Goal: Task Accomplishment & Management: Manage account settings

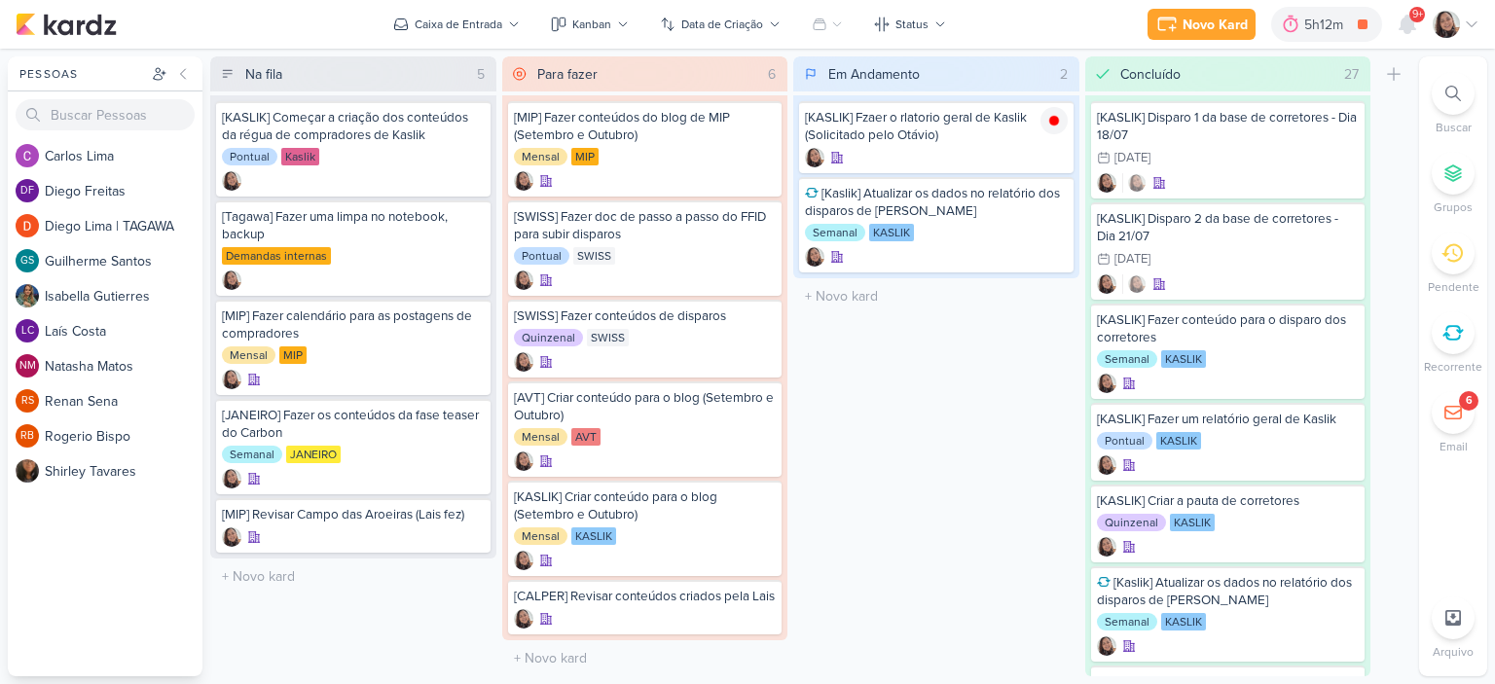
scroll to position [15, 0]
click at [860, 299] on input "text" at bounding box center [936, 296] width 278 height 28
type input "[KASLIK] Disparo do dia 13/08"
click at [1005, 306] on div at bounding box center [936, 315] width 263 height 19
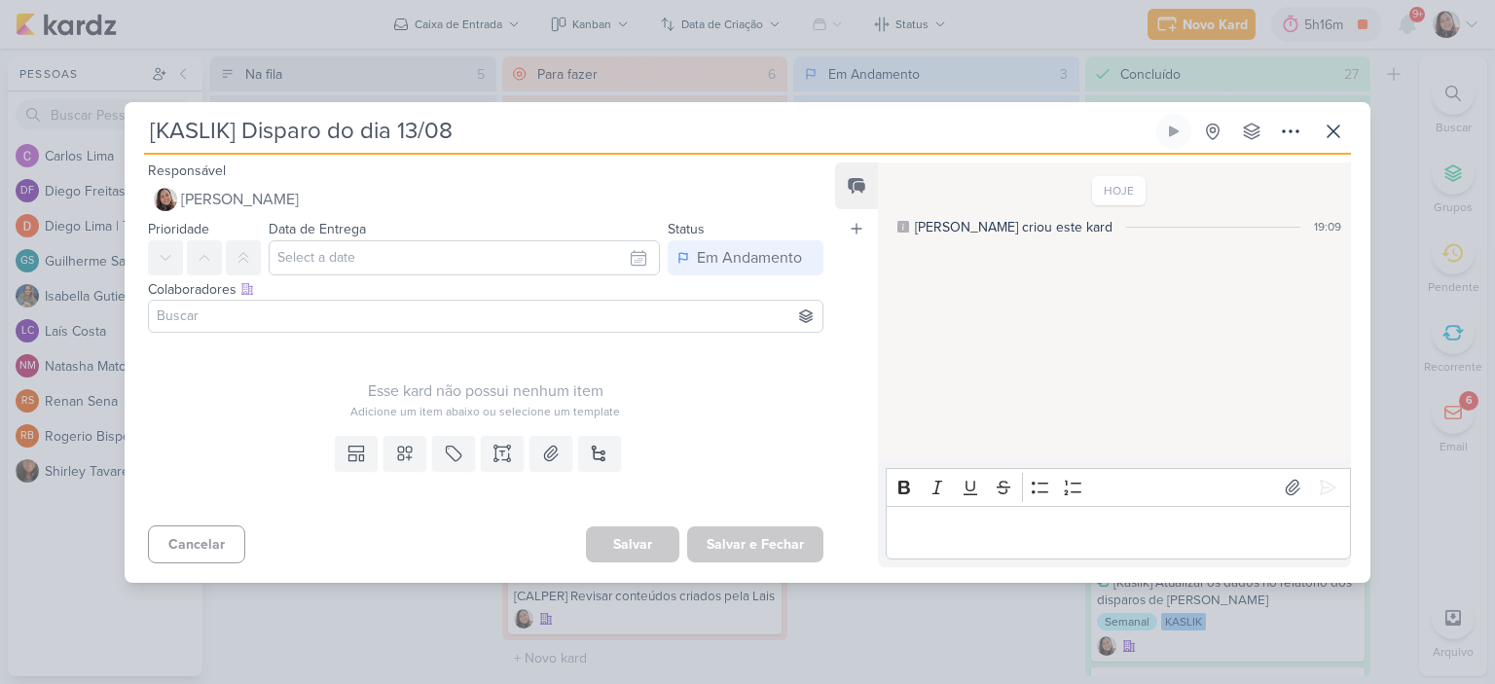
click at [606, 111] on div "[KASLIK] Disparo do dia 13/08 Criado por mim" at bounding box center [748, 342] width 1246 height 481
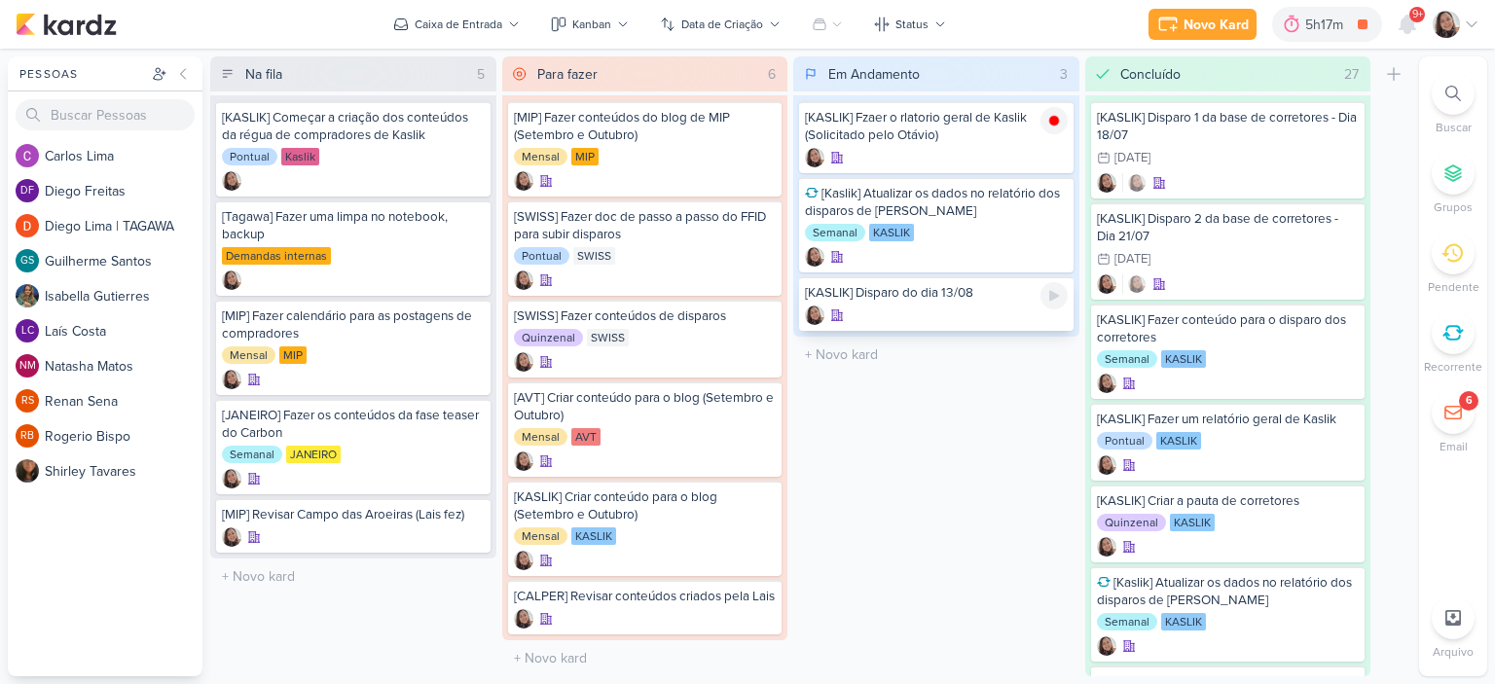
click at [923, 291] on div "[KASLIK] Disparo do dia 13/08" at bounding box center [936, 293] width 263 height 18
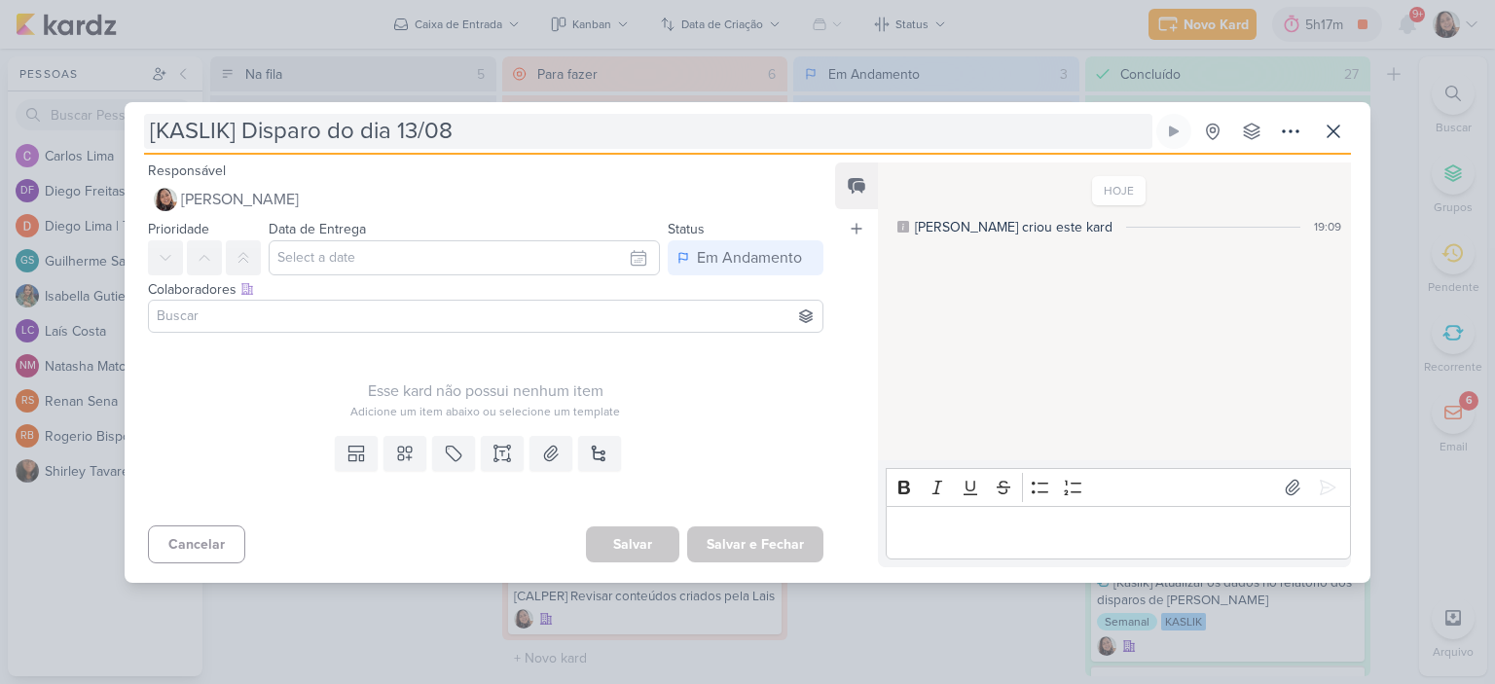
click at [608, 131] on input "[KASLIK] Disparo do dia 13/08" at bounding box center [648, 131] width 1008 height 35
type input "[KASLIK] Disparo do dia 13/08 - CORRERT"
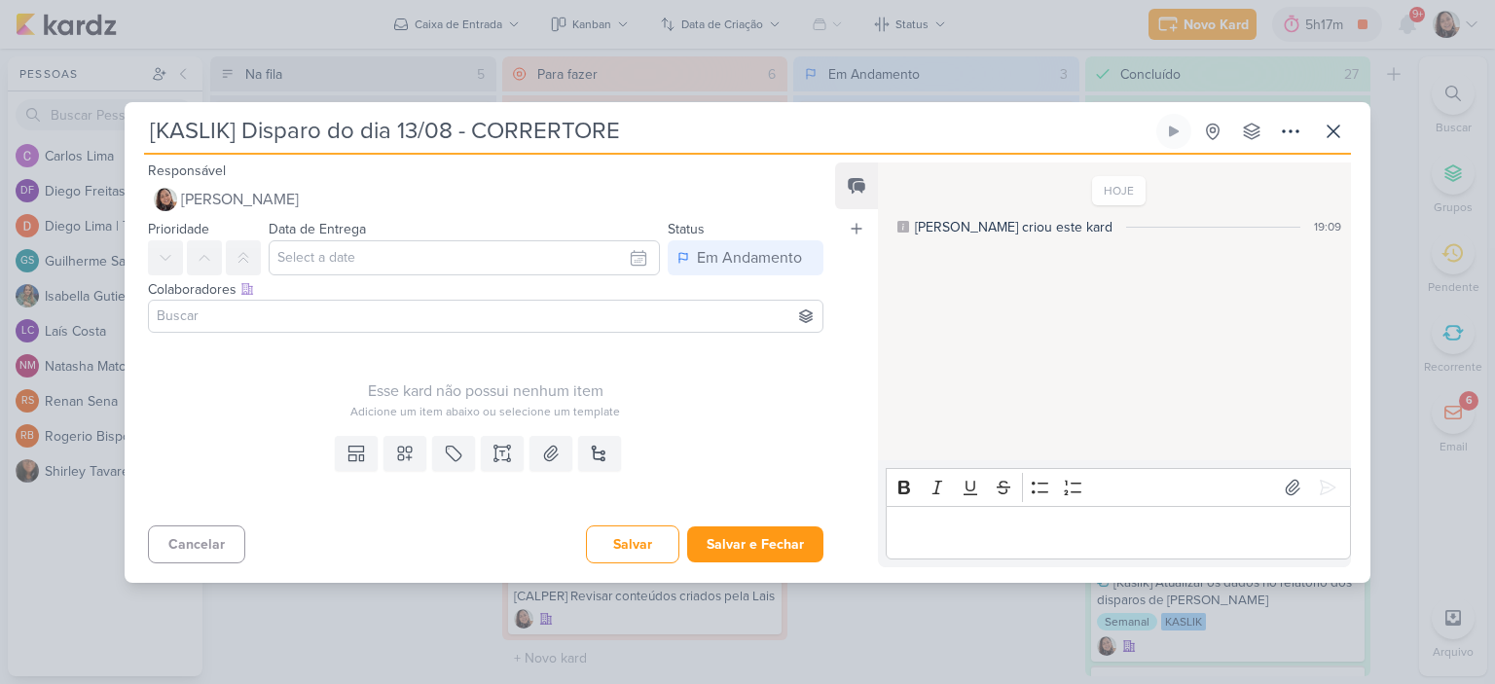
type input "[KASLIK] Disparo do dia 13/08 - CORRERTORES"
type input "[KASLIK] Disparo do dia 13/08 - CORRETO"
type input "[KASLIK] Disparo do dia 13/08 - CORRETORES"
click at [747, 557] on button "Salvar e Fechar" at bounding box center [755, 545] width 136 height 36
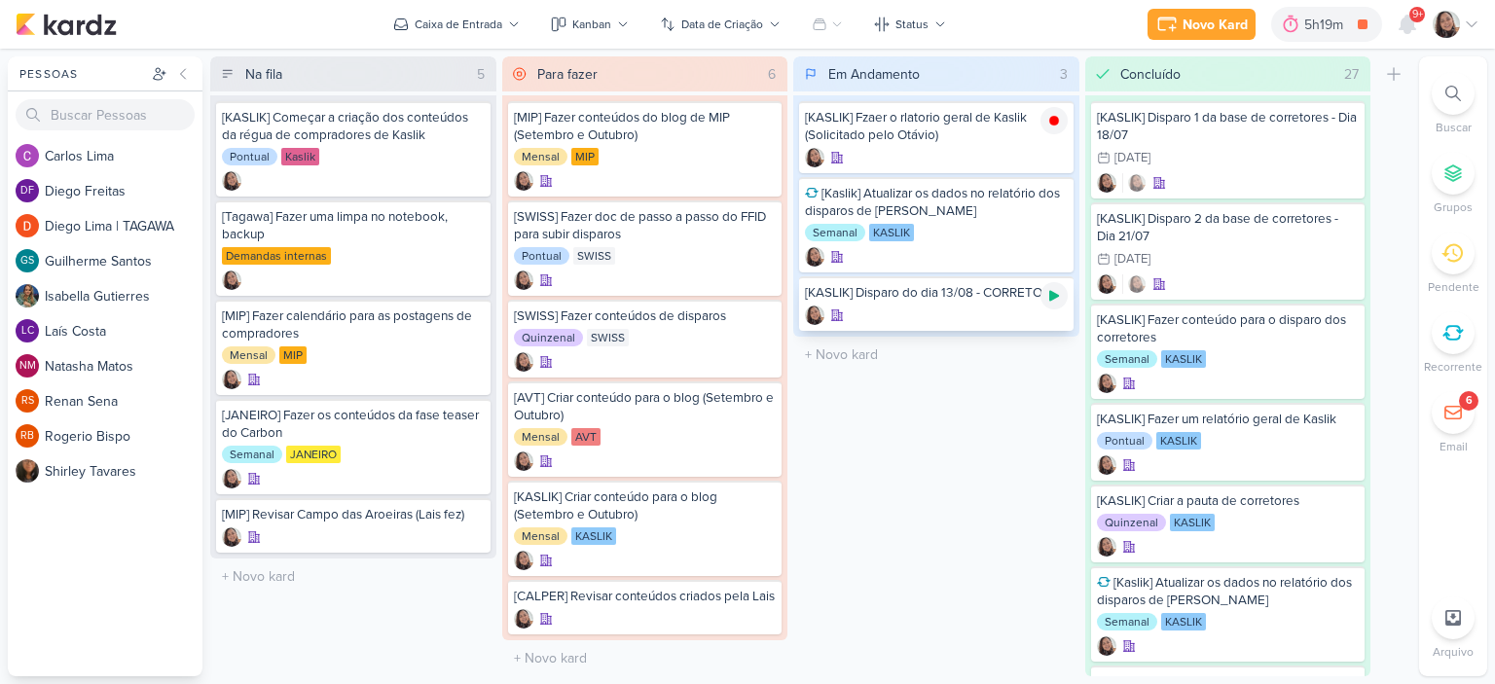
click at [1067, 294] on div at bounding box center [1054, 295] width 27 height 27
click at [942, 302] on div "[KASLIK] Disparo do dia 13/08 - CORRETORES" at bounding box center [936, 293] width 263 height 18
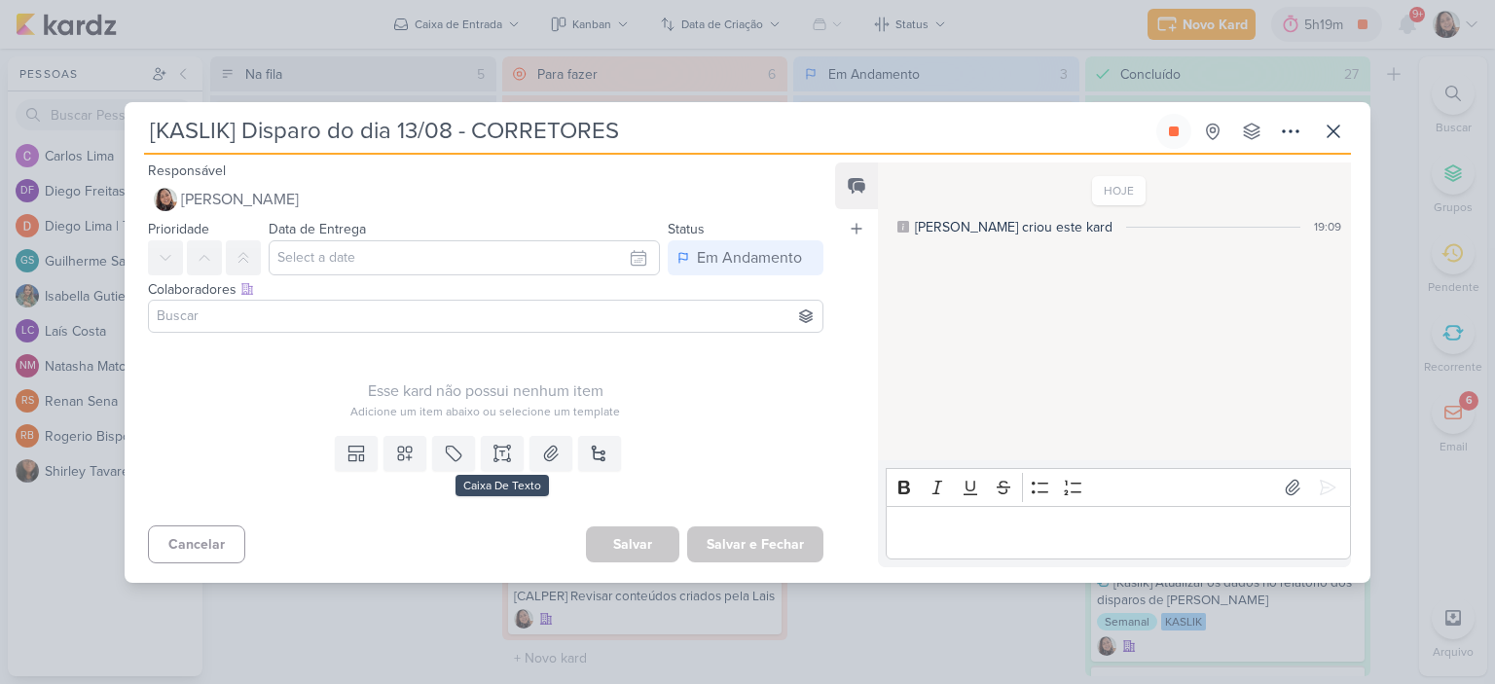
click at [474, 452] on div "Templates Campos Personalizados Marcadores Caixa De Texto Anexo [GEOGRAPHIC_DAT…" at bounding box center [478, 473] width 707 height 90
click at [483, 455] on button at bounding box center [502, 453] width 43 height 35
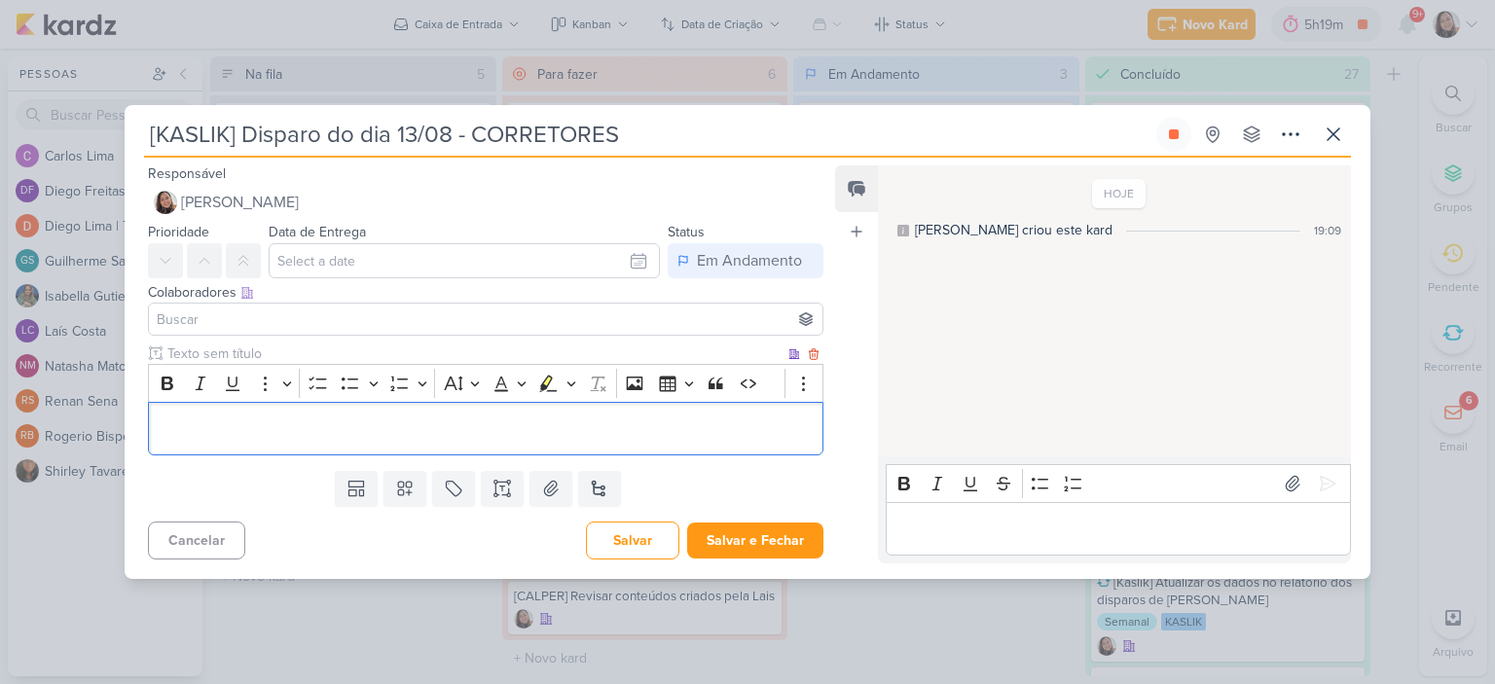
click at [490, 427] on p "Editor editing area: main" at bounding box center [486, 428] width 654 height 23
drag, startPoint x: 489, startPoint y: 426, endPoint x: 497, endPoint y: 421, distance: 10.0
click at [489, 427] on p "[PERSON_NAME], segue o disparo de Kaslik para amanhã (/" at bounding box center [486, 428] width 654 height 23
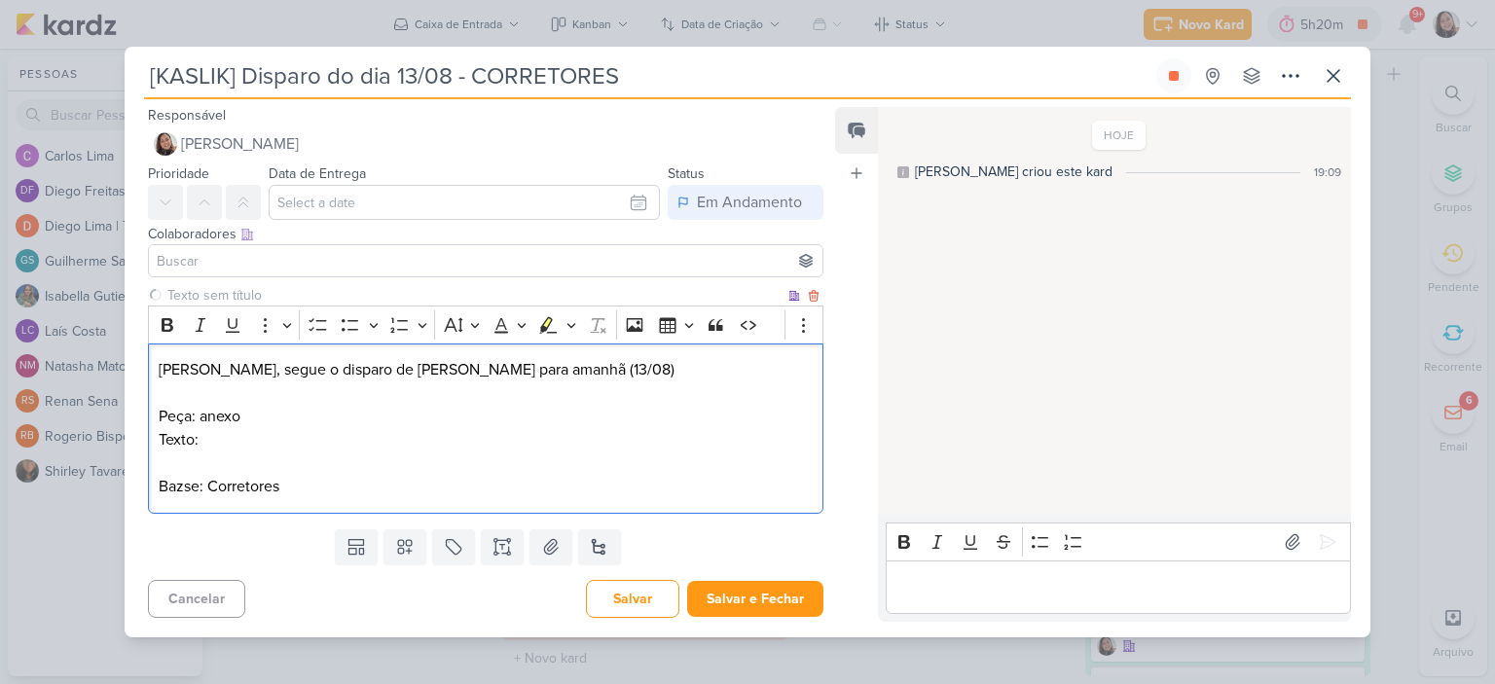
click at [479, 421] on p "Peça: anexo" at bounding box center [486, 416] width 654 height 23
click at [556, 532] on button at bounding box center [551, 547] width 43 height 35
click at [245, 451] on p "Texto:" at bounding box center [486, 439] width 654 height 23
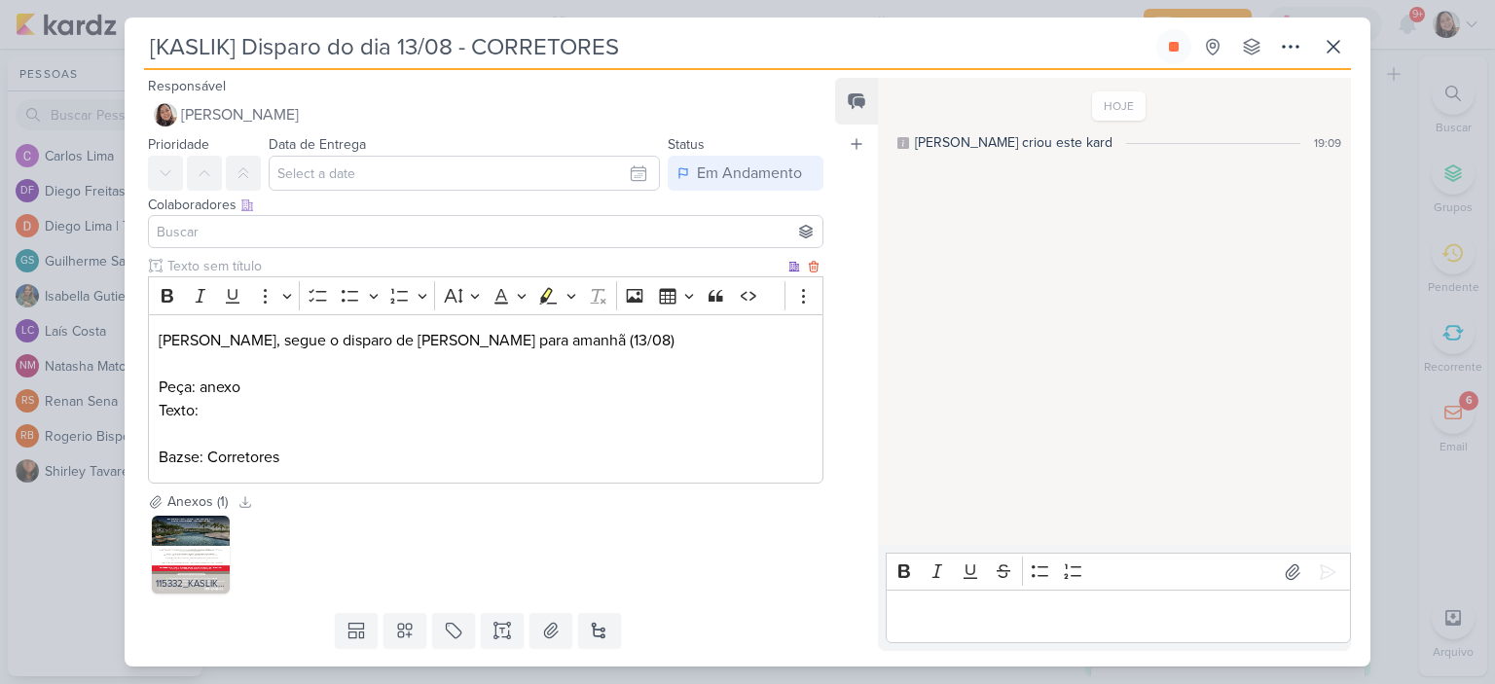
click at [596, 415] on p "Texto:" at bounding box center [486, 410] width 654 height 23
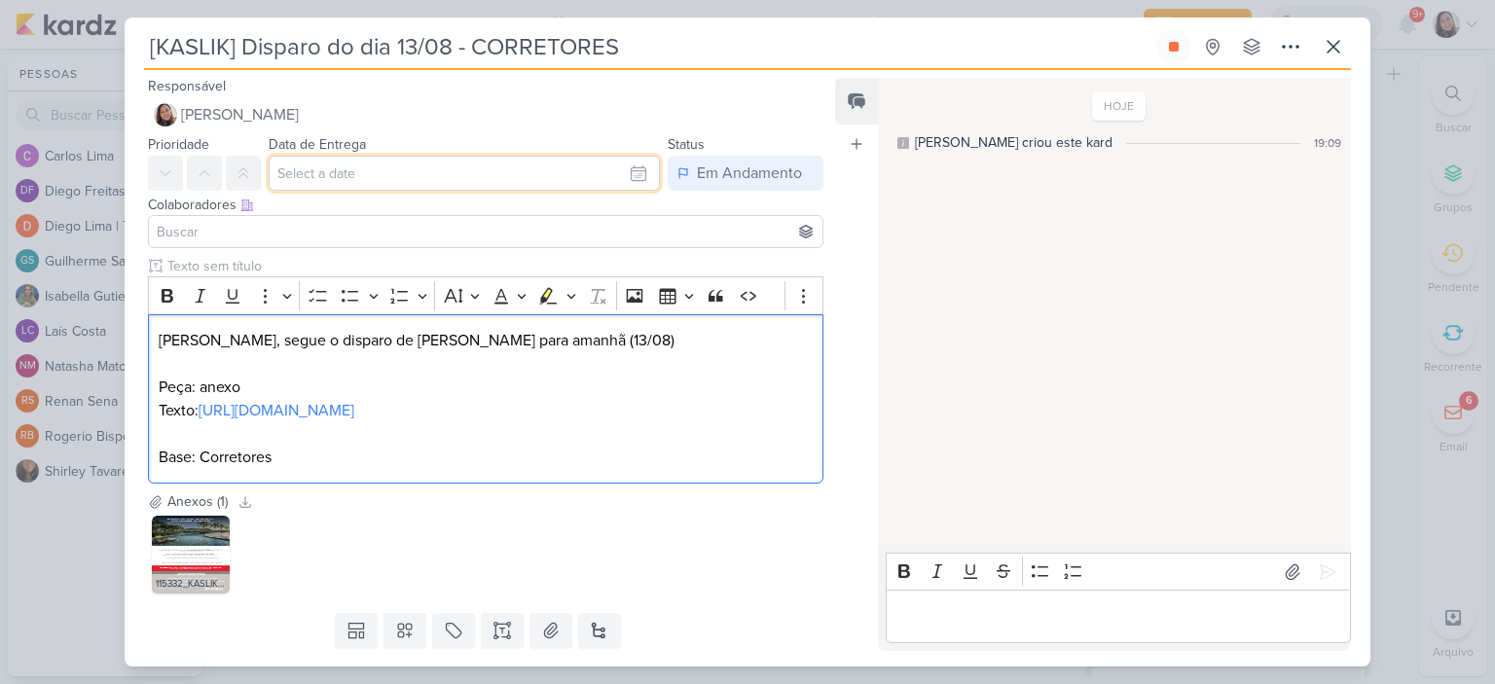
click at [569, 170] on input "text" at bounding box center [464, 173] width 391 height 35
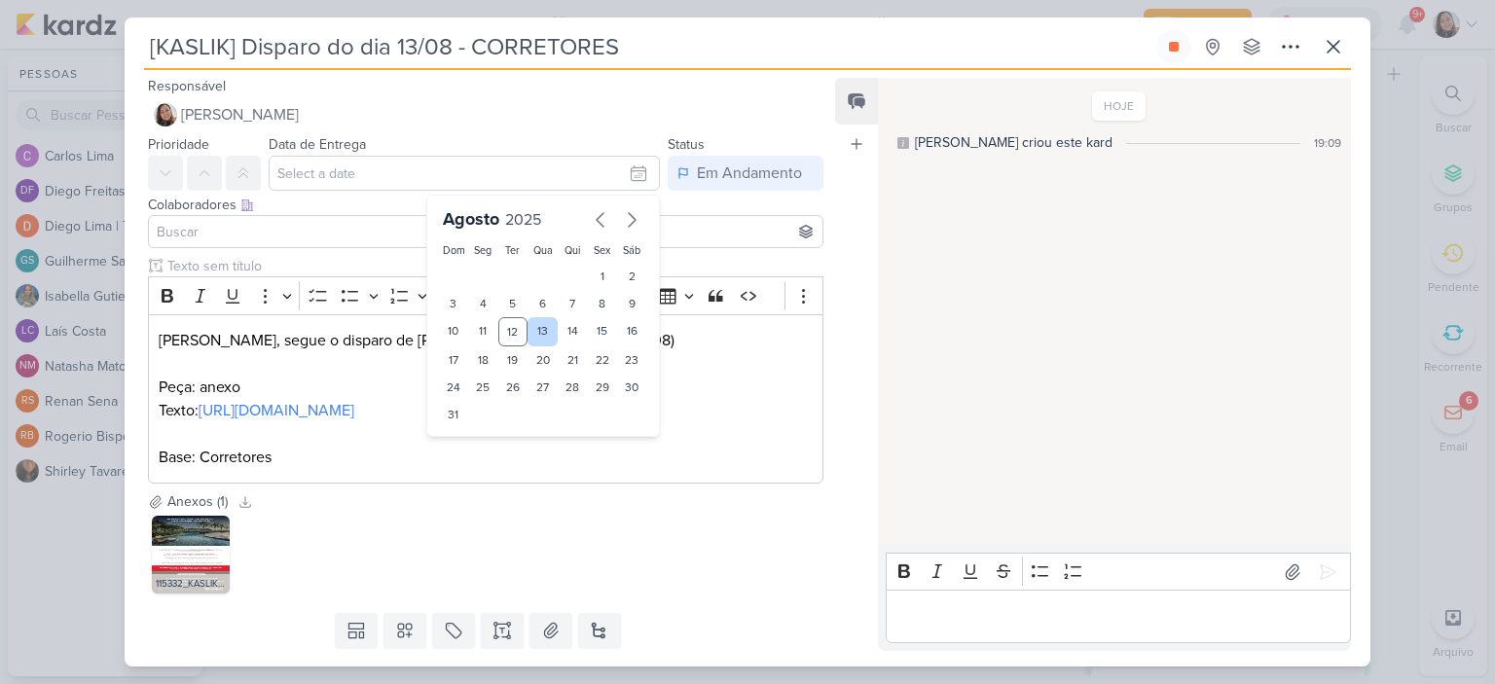
click at [534, 322] on div "13" at bounding box center [543, 331] width 30 height 29
type input "[DATE] 23:59"
click at [783, 377] on p "Peça: anexo" at bounding box center [486, 387] width 654 height 23
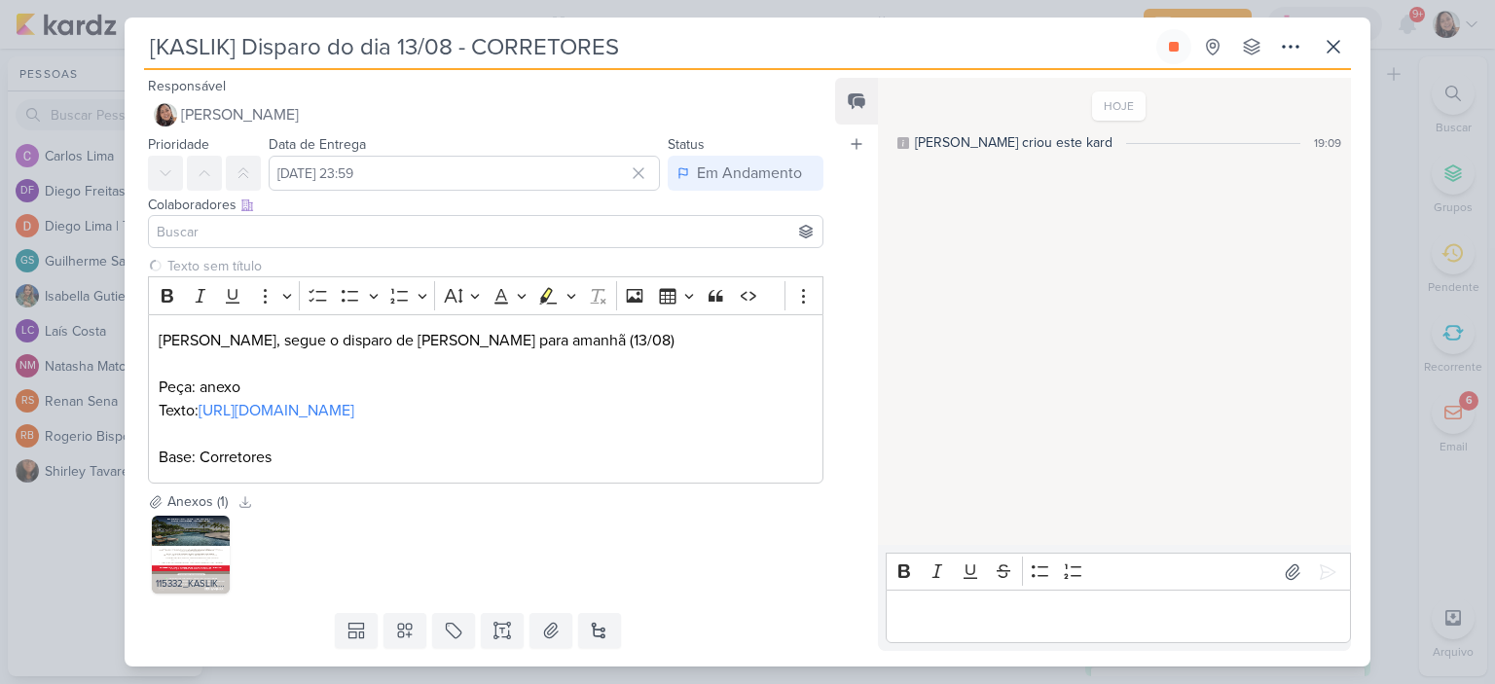
click at [208, 226] on input at bounding box center [486, 231] width 666 height 23
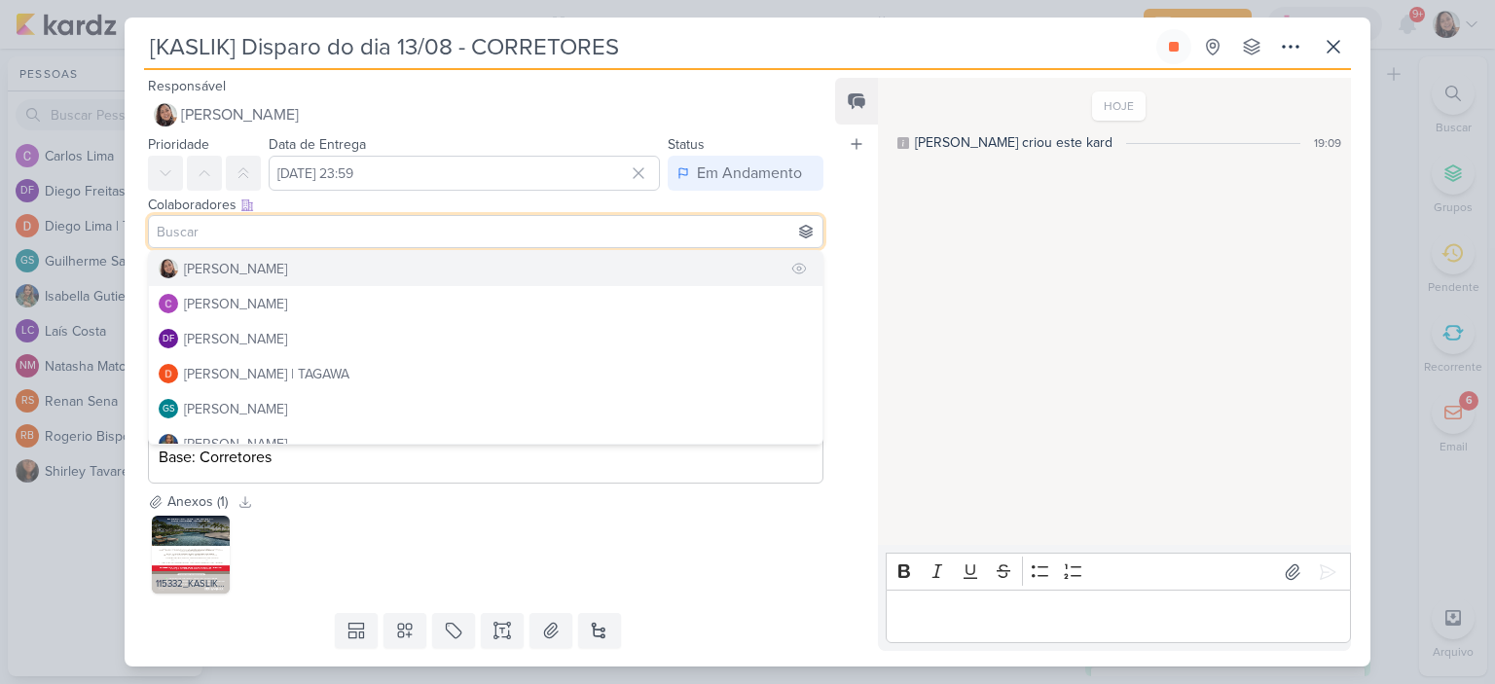
click at [253, 264] on div "[PERSON_NAME]" at bounding box center [235, 269] width 103 height 20
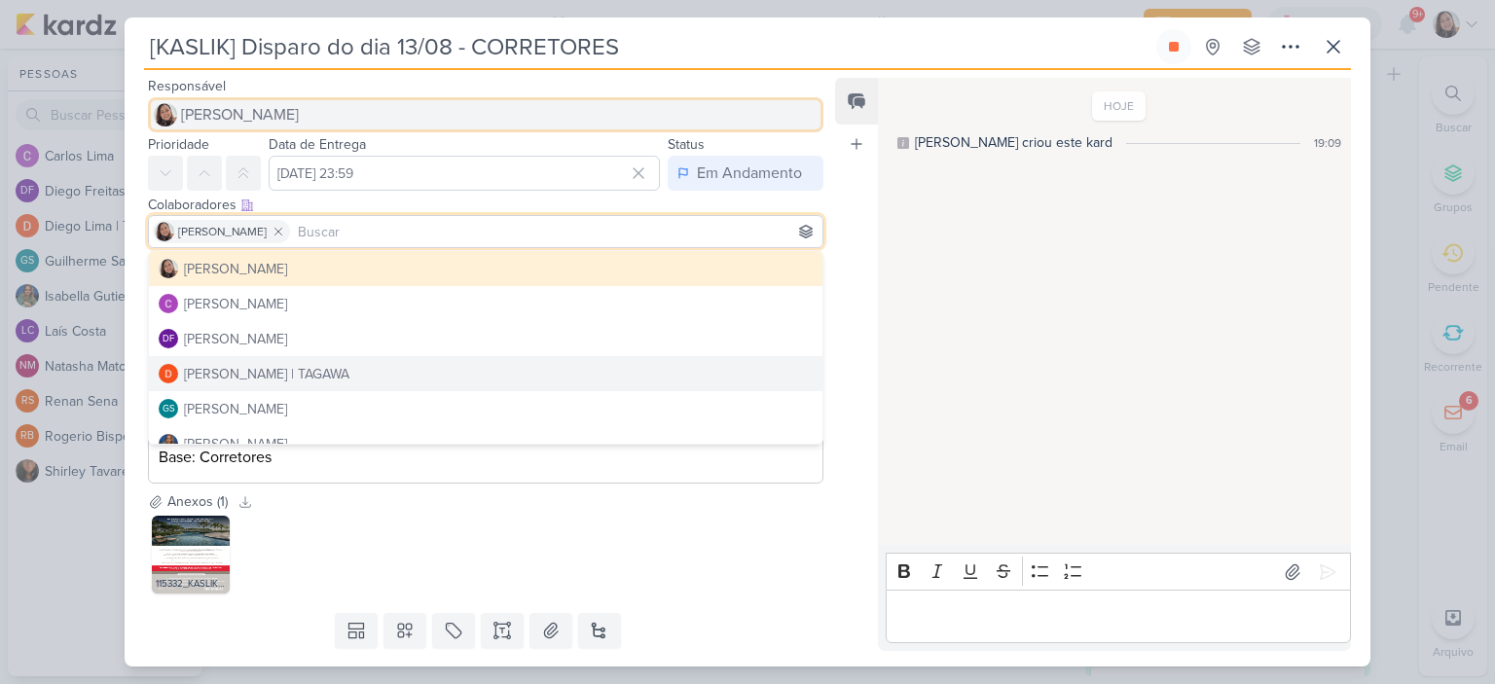
click at [339, 101] on button "[PERSON_NAME]" at bounding box center [486, 114] width 676 height 35
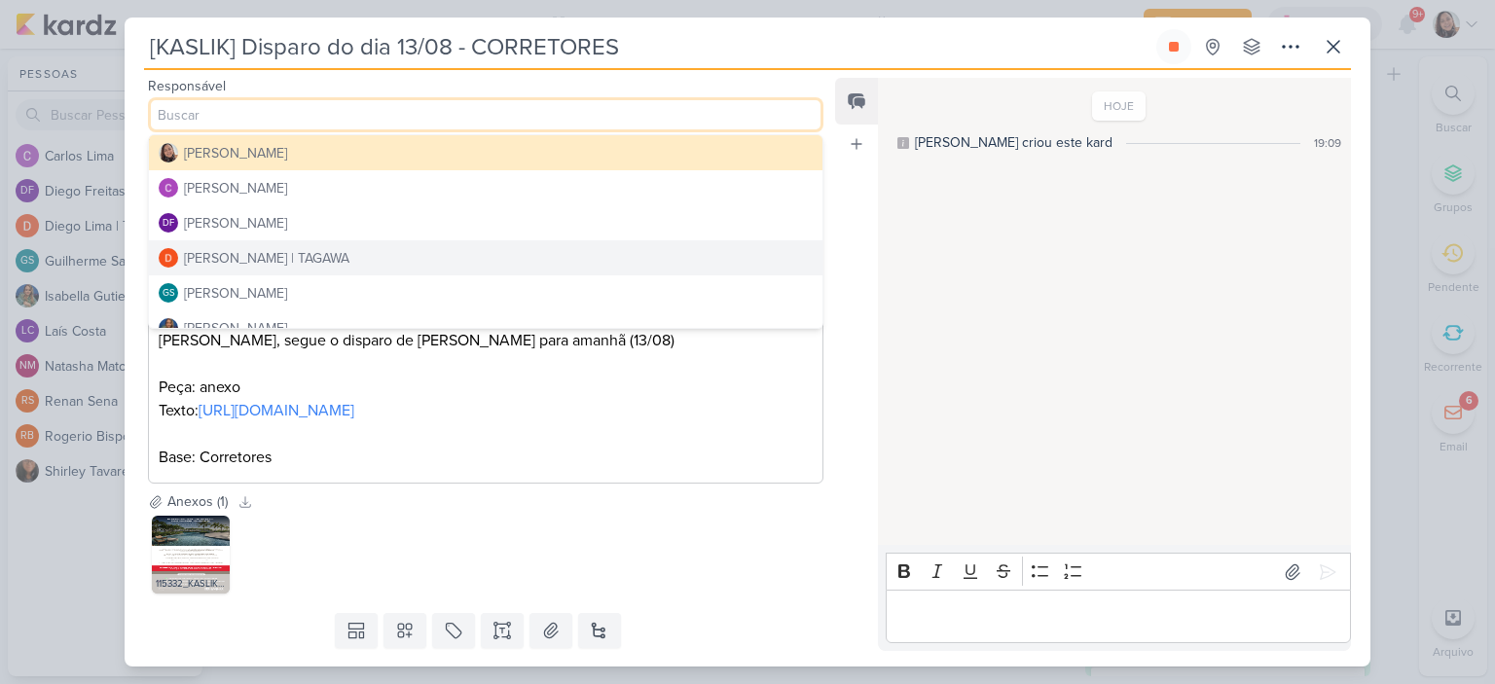
click at [239, 254] on div "[PERSON_NAME] | TAGAWA" at bounding box center [266, 258] width 165 height 20
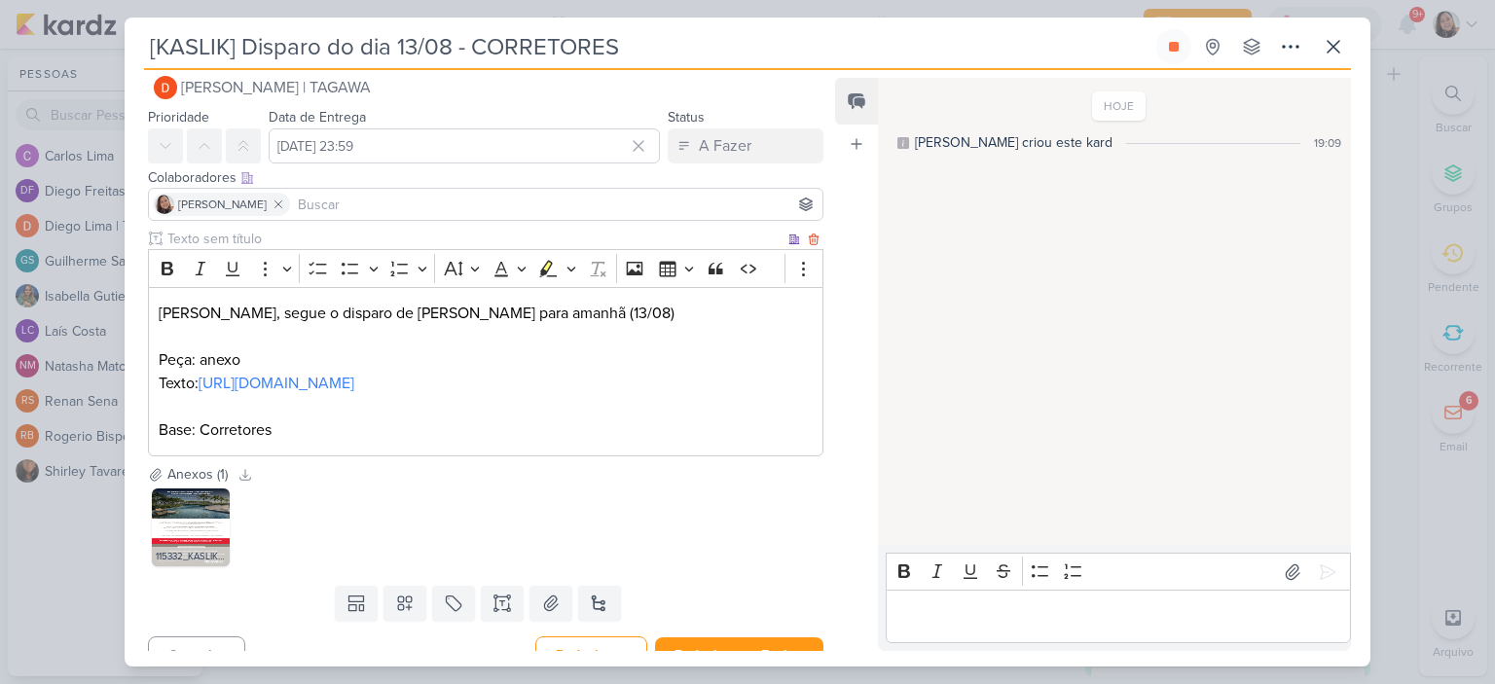
scroll to position [100, 0]
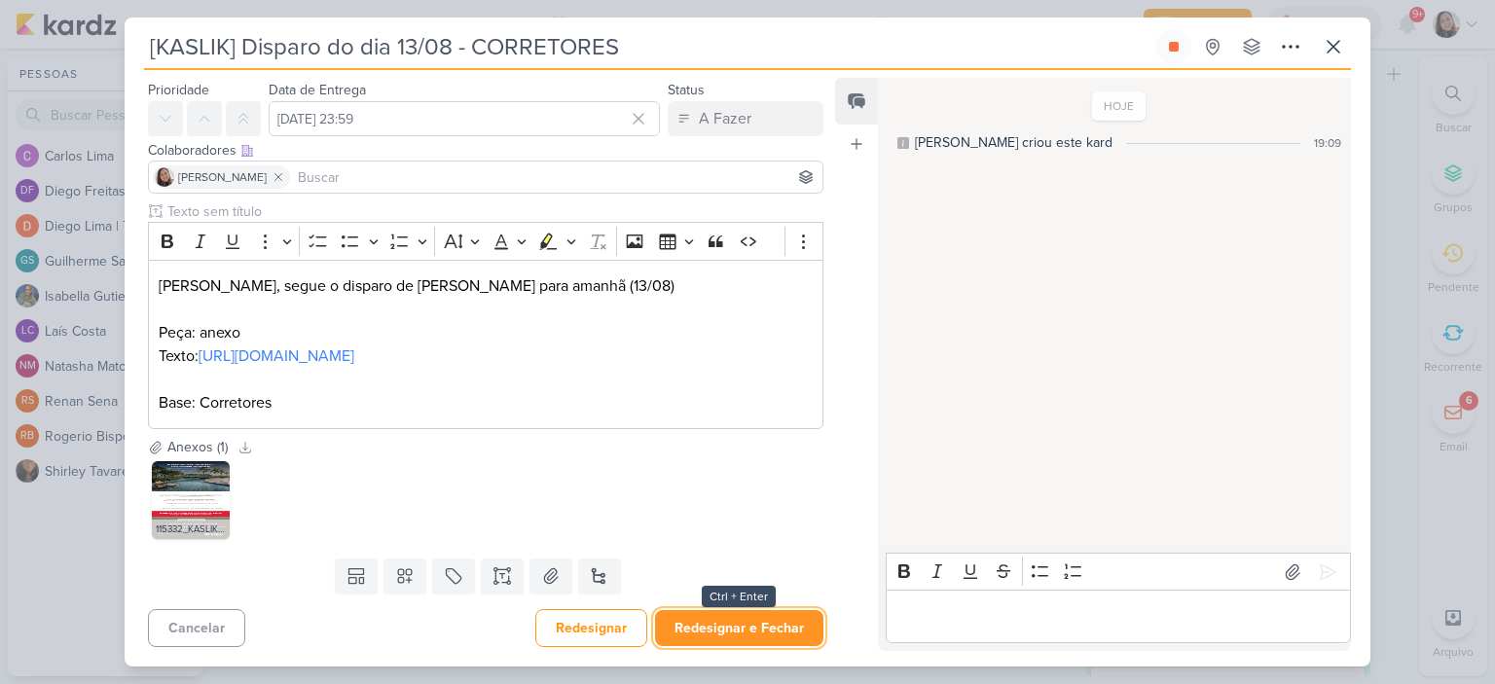
click at [745, 625] on button "Redesignar e Fechar" at bounding box center [739, 628] width 168 height 36
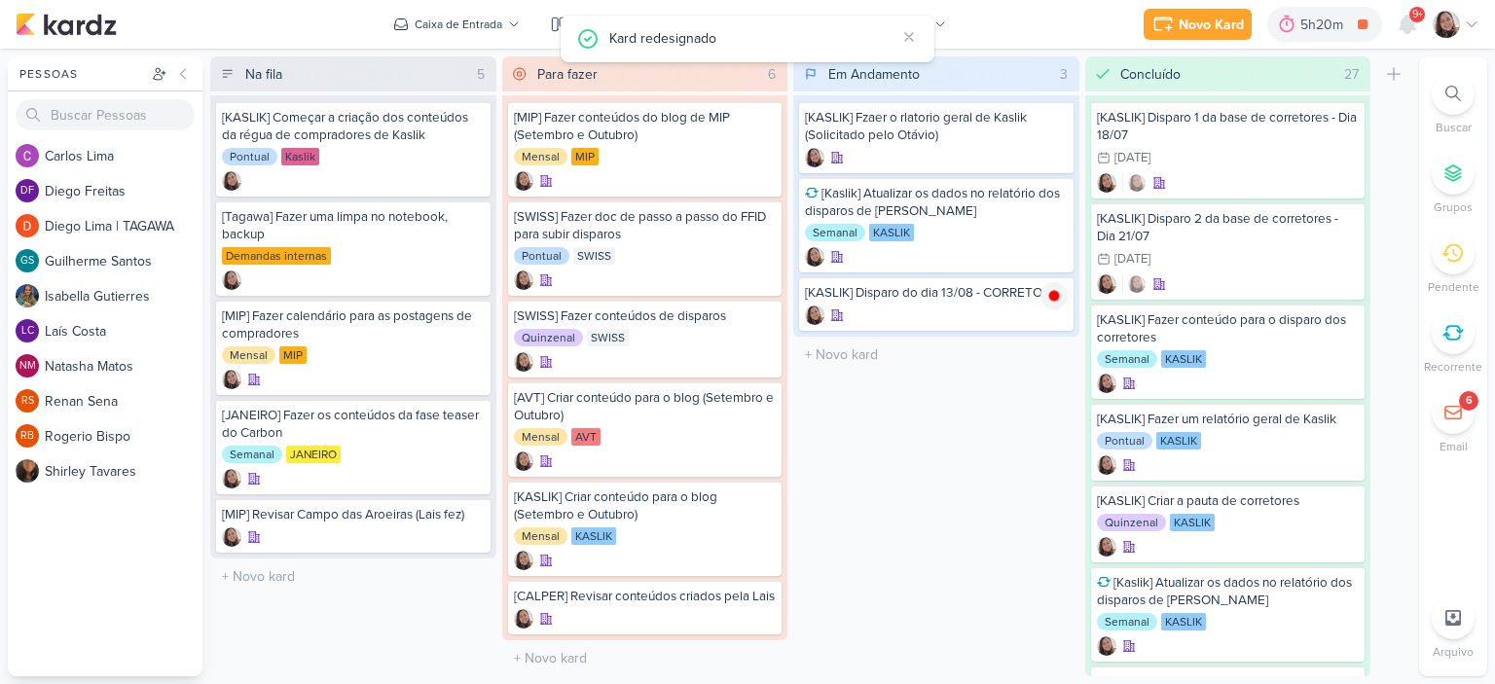
scroll to position [0, 0]
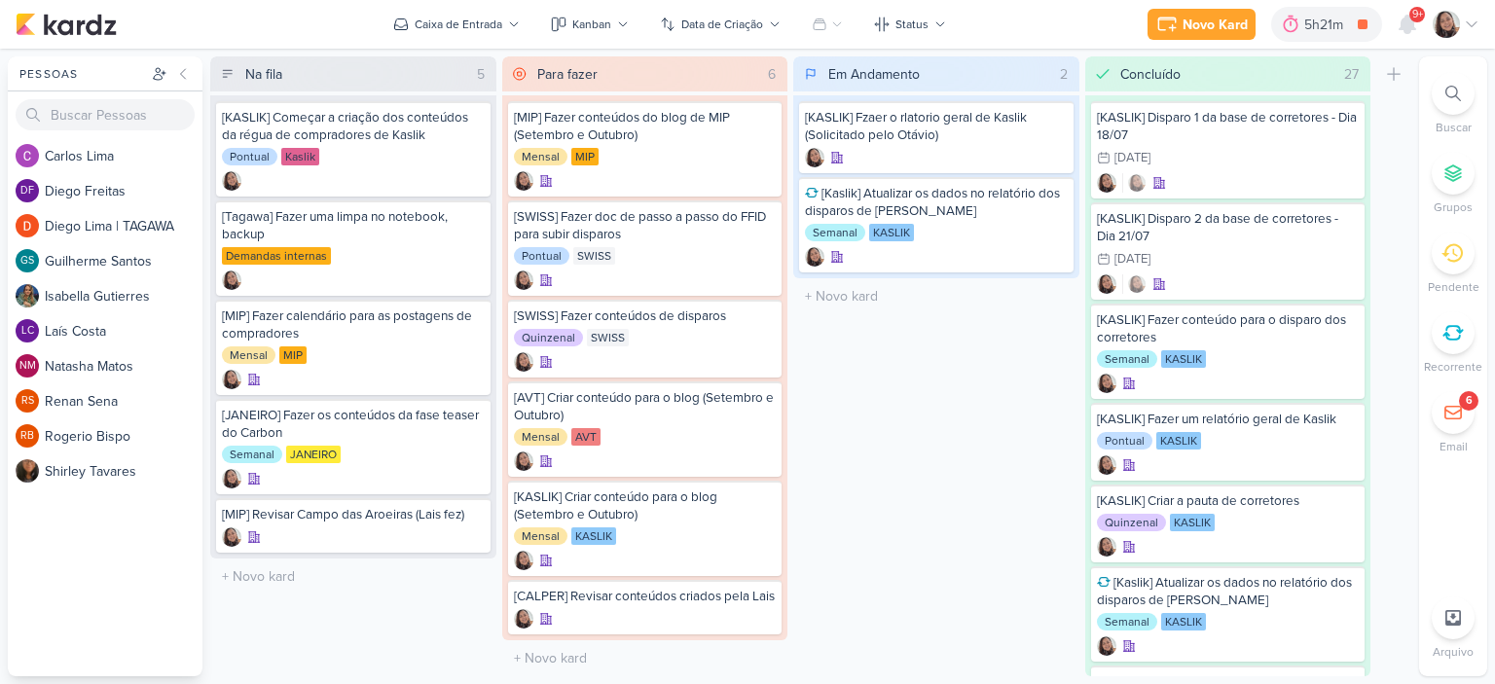
click at [1466, 25] on icon at bounding box center [1472, 25] width 16 height 16
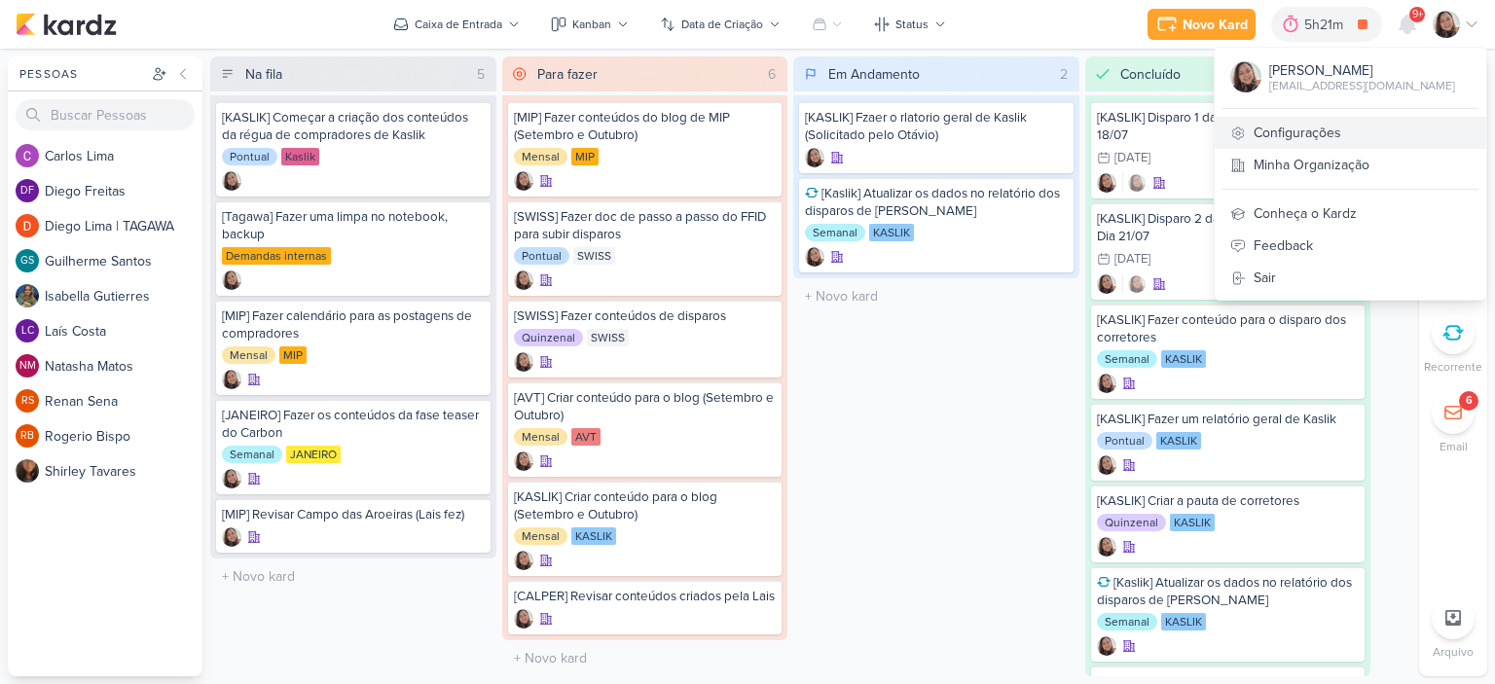
click at [1285, 134] on link "Configurações" at bounding box center [1351, 133] width 272 height 32
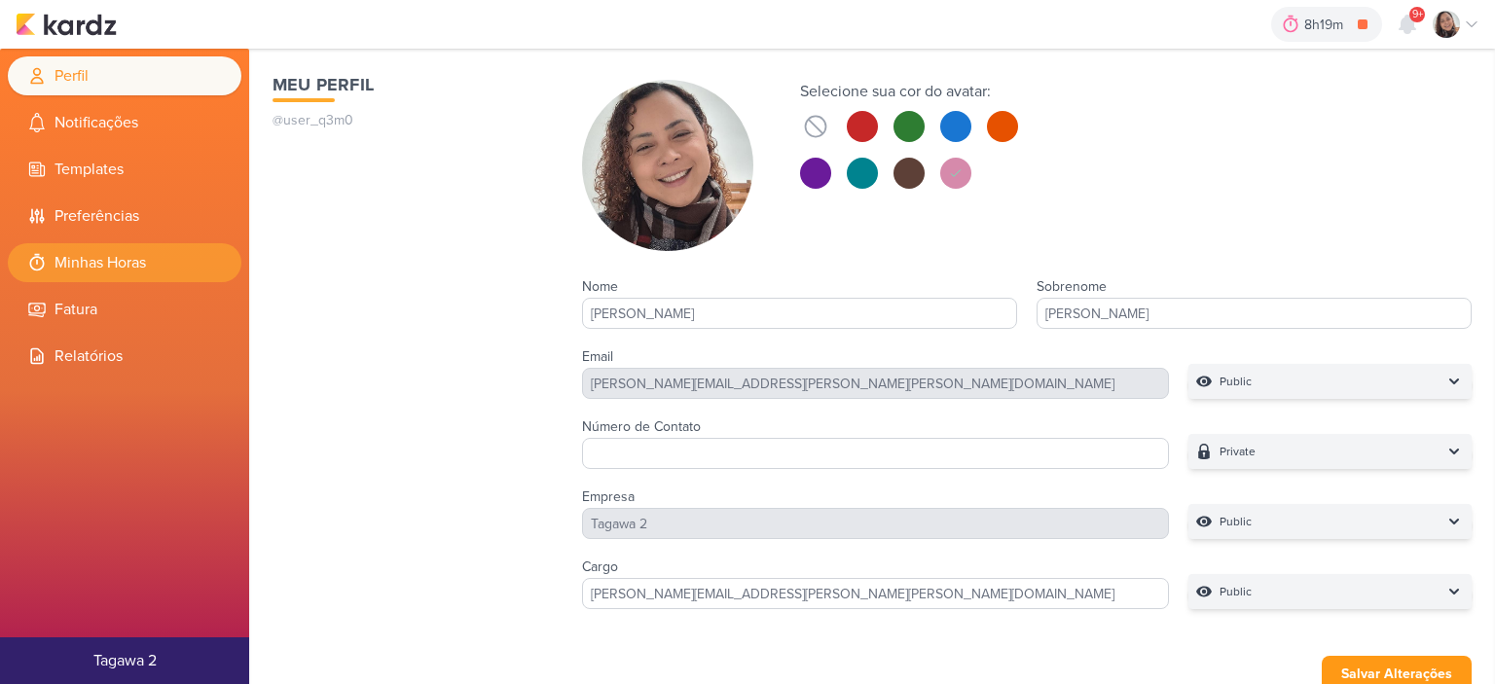
click at [108, 264] on li "Minhas Horas" at bounding box center [125, 262] width 234 height 39
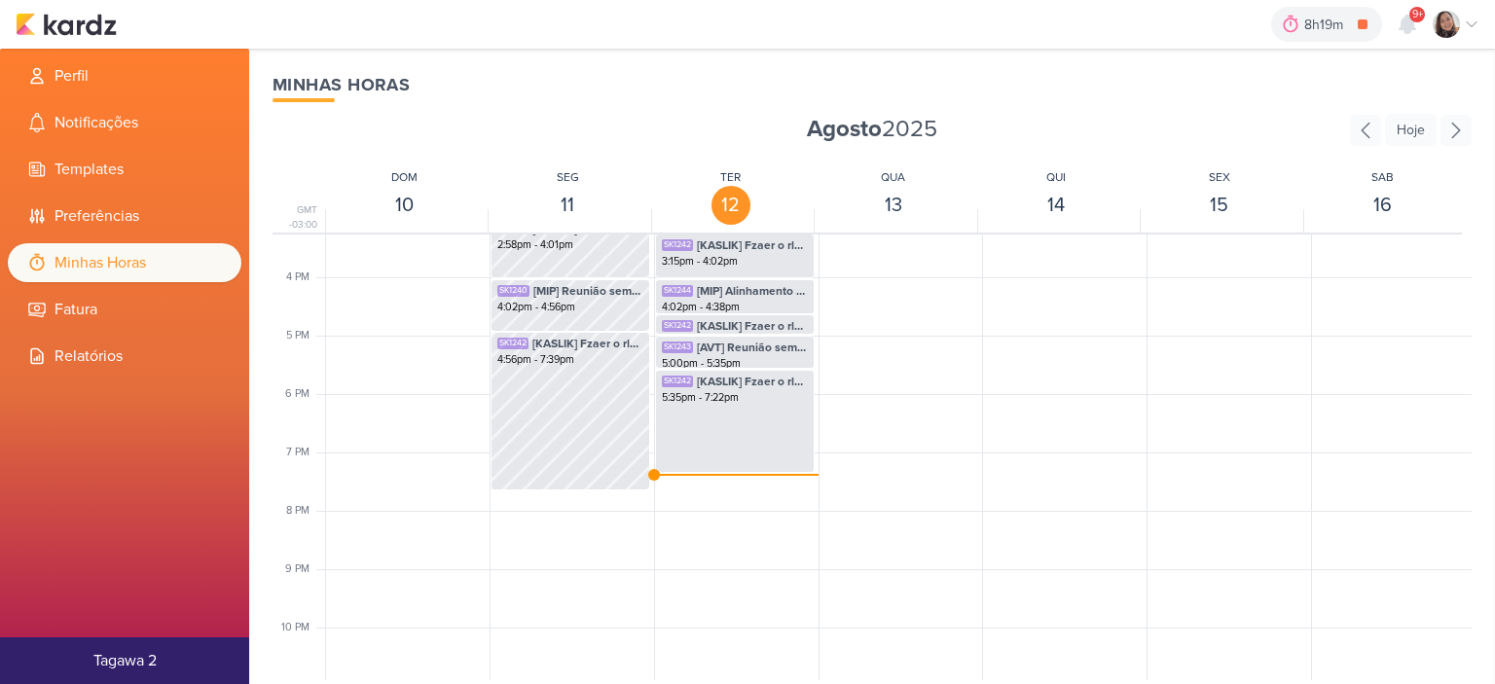
scroll to position [858, 0]
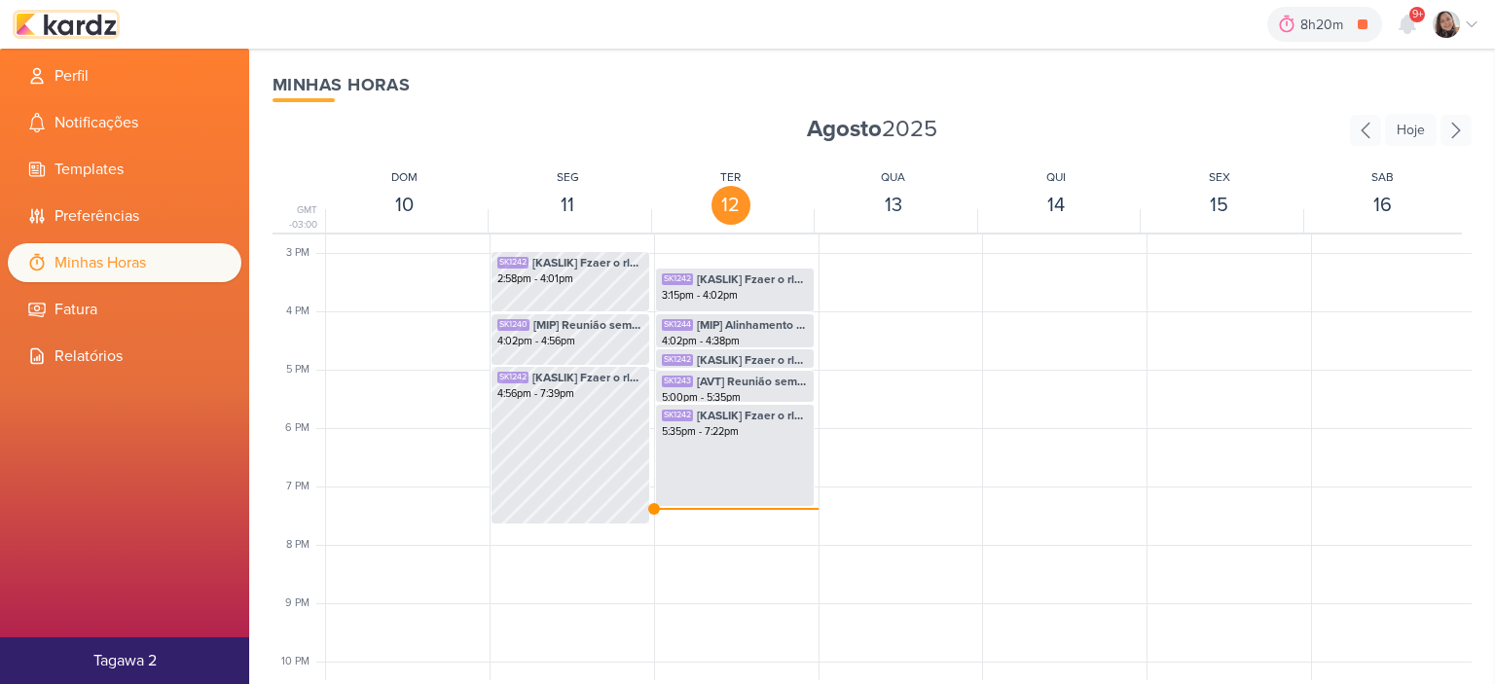
click at [93, 18] on img at bounding box center [66, 24] width 101 height 23
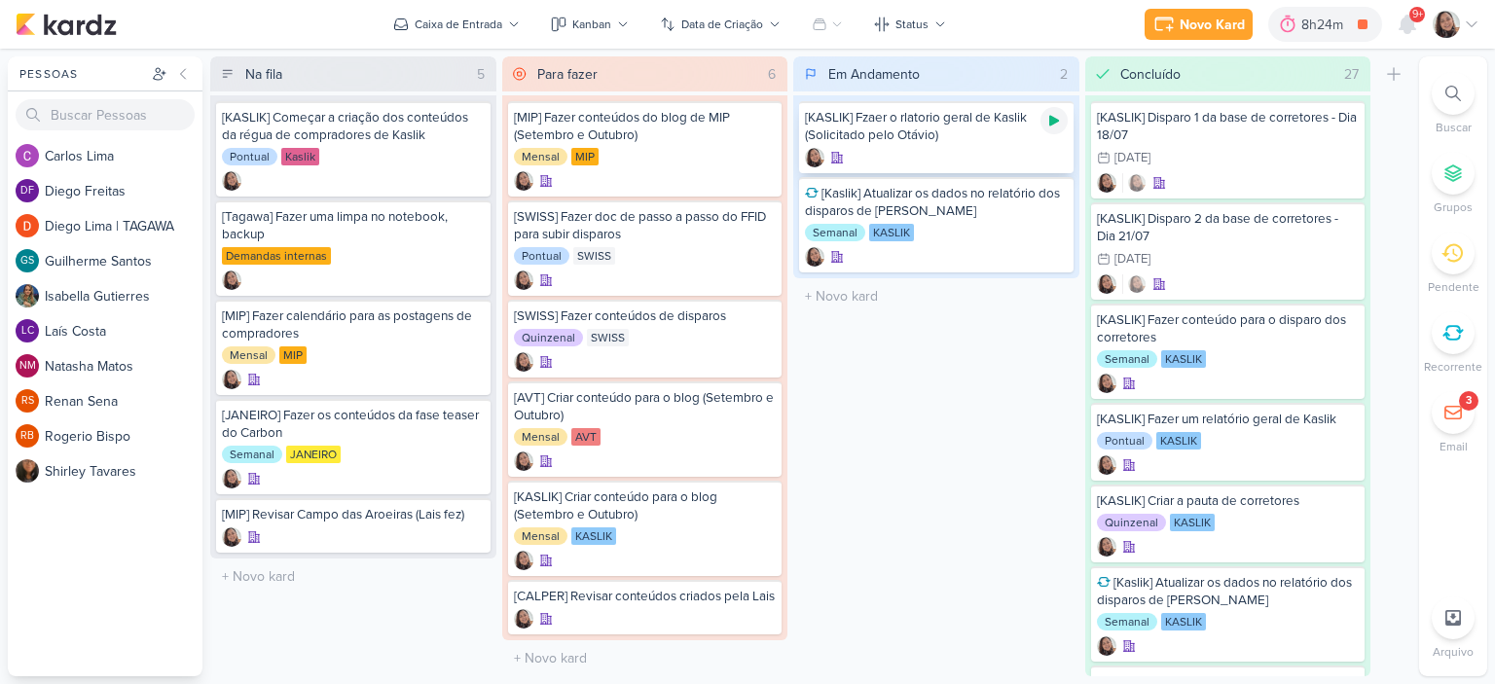
click at [1052, 115] on icon at bounding box center [1054, 121] width 16 height 16
